Goal: Task Accomplishment & Management: Complete application form

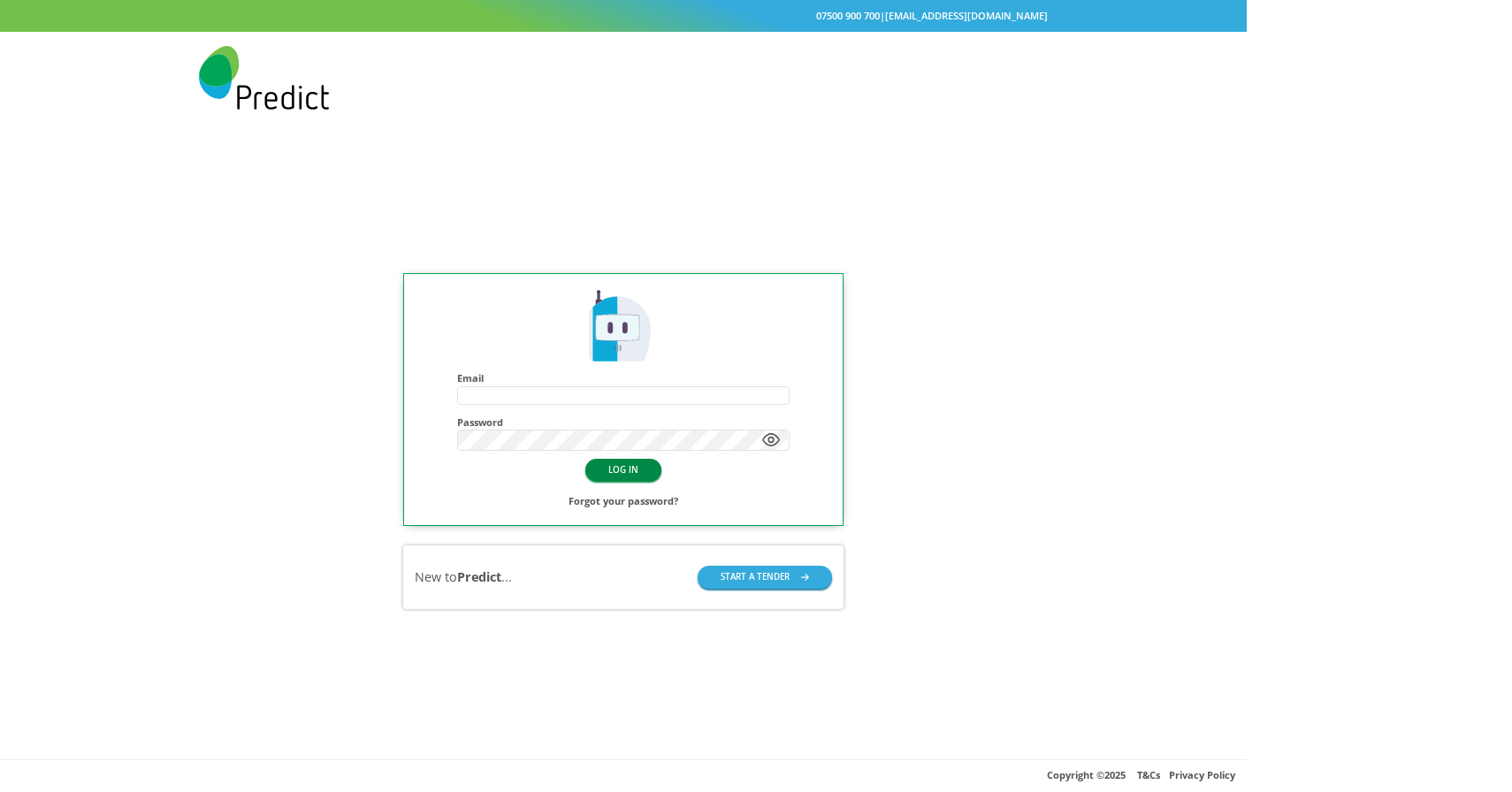
type input "**********"
click at [661, 469] on button "LOG IN" at bounding box center [624, 469] width 76 height 22
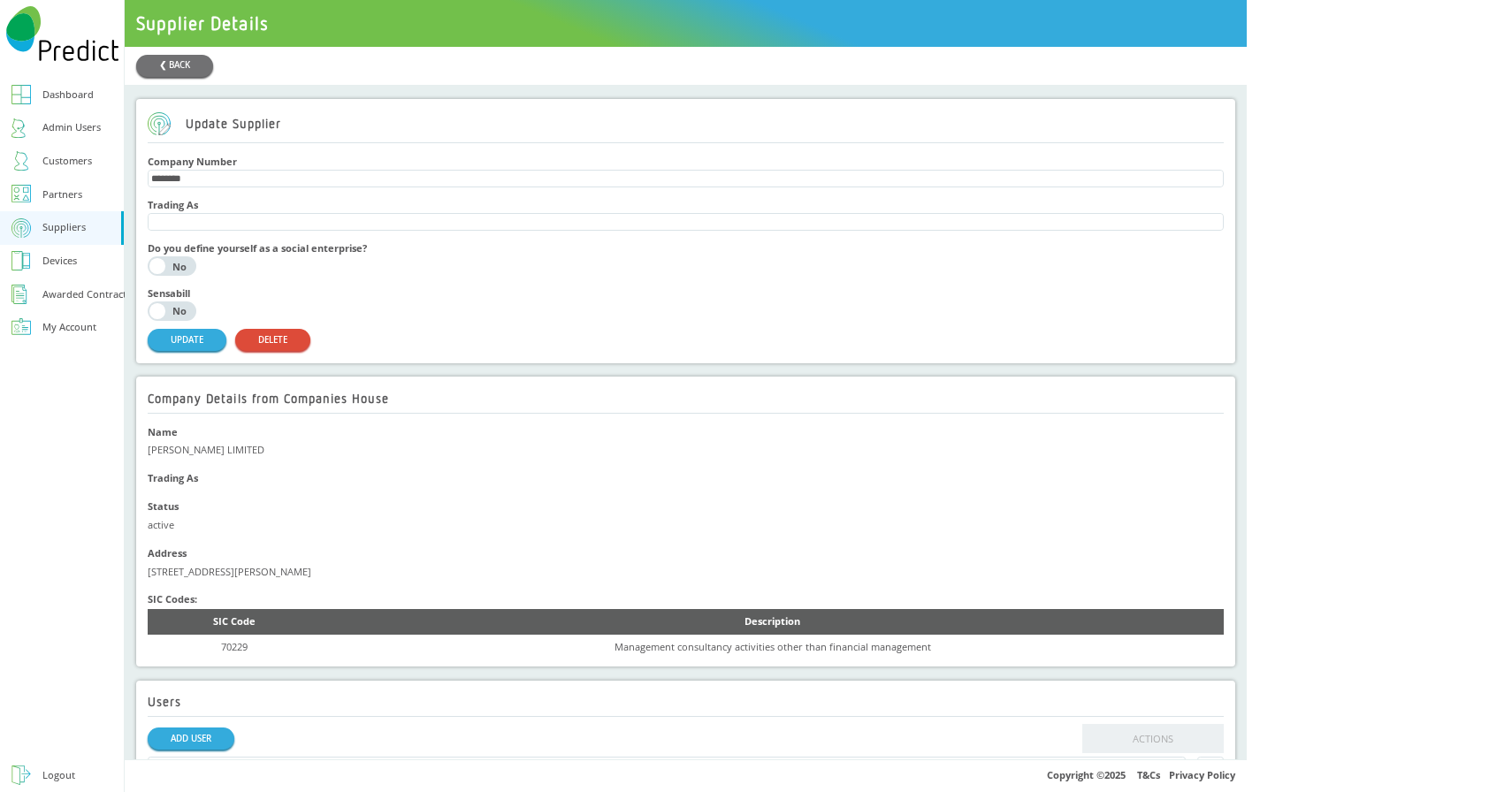
click at [57, 365] on div at bounding box center [62, 553] width 124 height 415
